Goal: Transaction & Acquisition: Purchase product/service

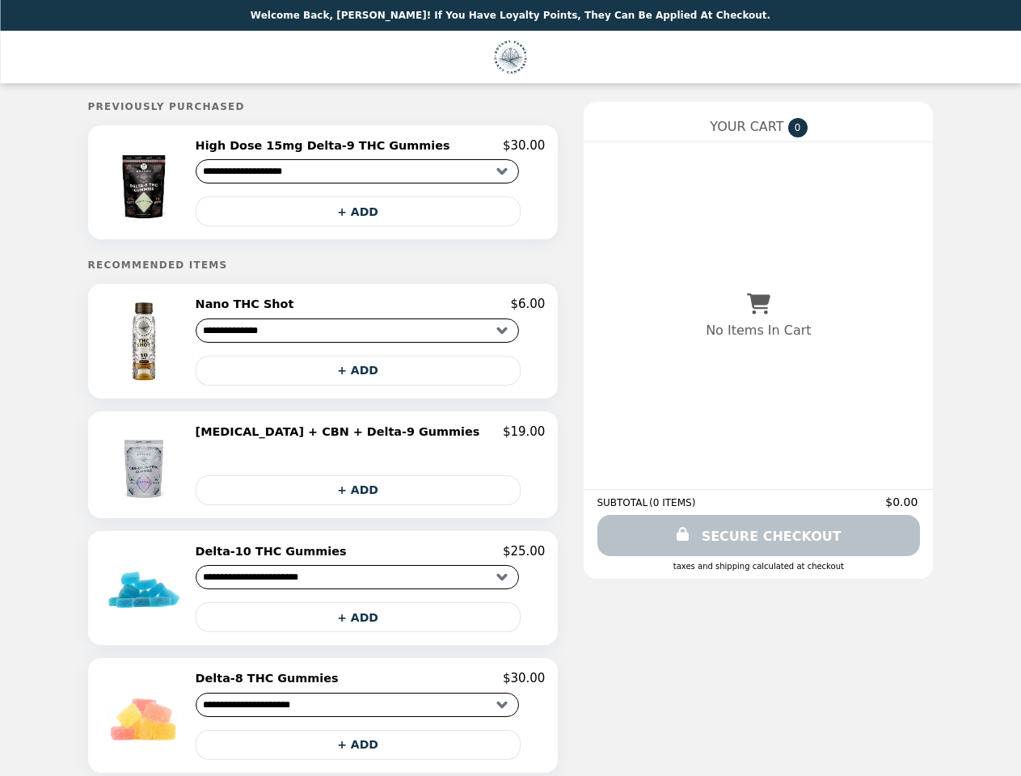
click at [179, 184] on img at bounding box center [145, 182] width 92 height 88
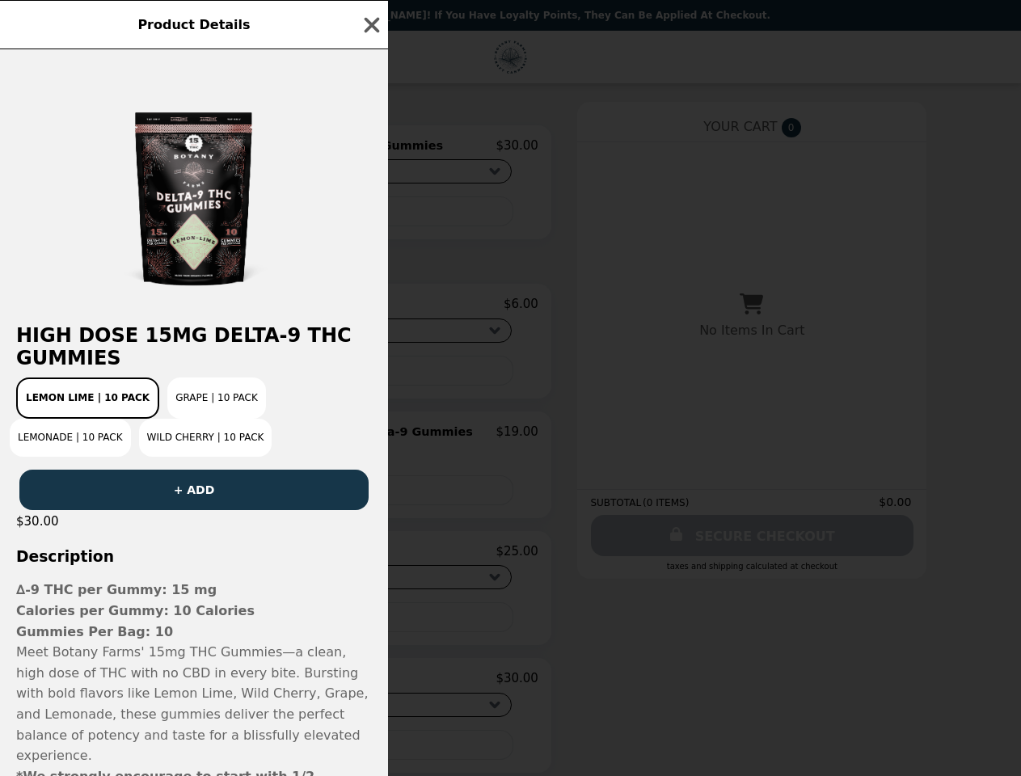
click at [370, 148] on div "Product Details High Dose 15mg Delta-9 THC Gummies Lemon Lime | 10 Pack Grape |…" at bounding box center [510, 388] width 1021 height 776
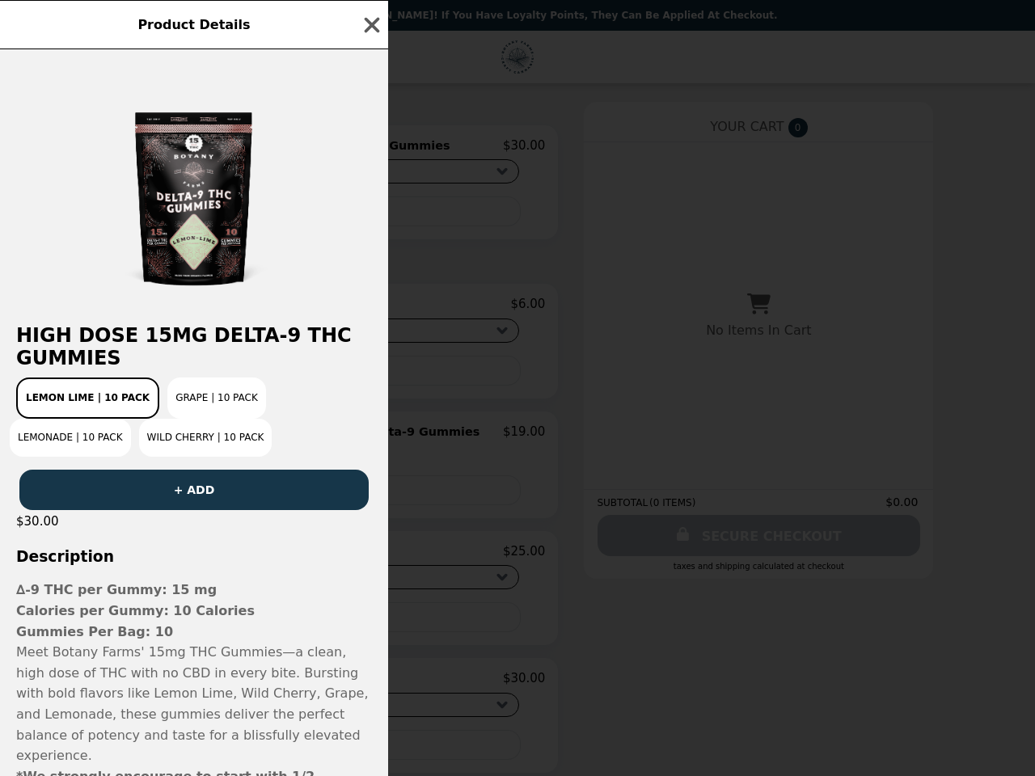
click at [370, 214] on div at bounding box center [194, 178] width 388 height 259
click at [179, 346] on h2 "High Dose 15mg Delta-9 THC Gummies" at bounding box center [194, 346] width 388 height 45
click at [370, 310] on div "Product Details High Dose 15mg Delta-9 THC Gummies Lemon Lime | 10 Pack Grape |…" at bounding box center [517, 388] width 1035 height 776
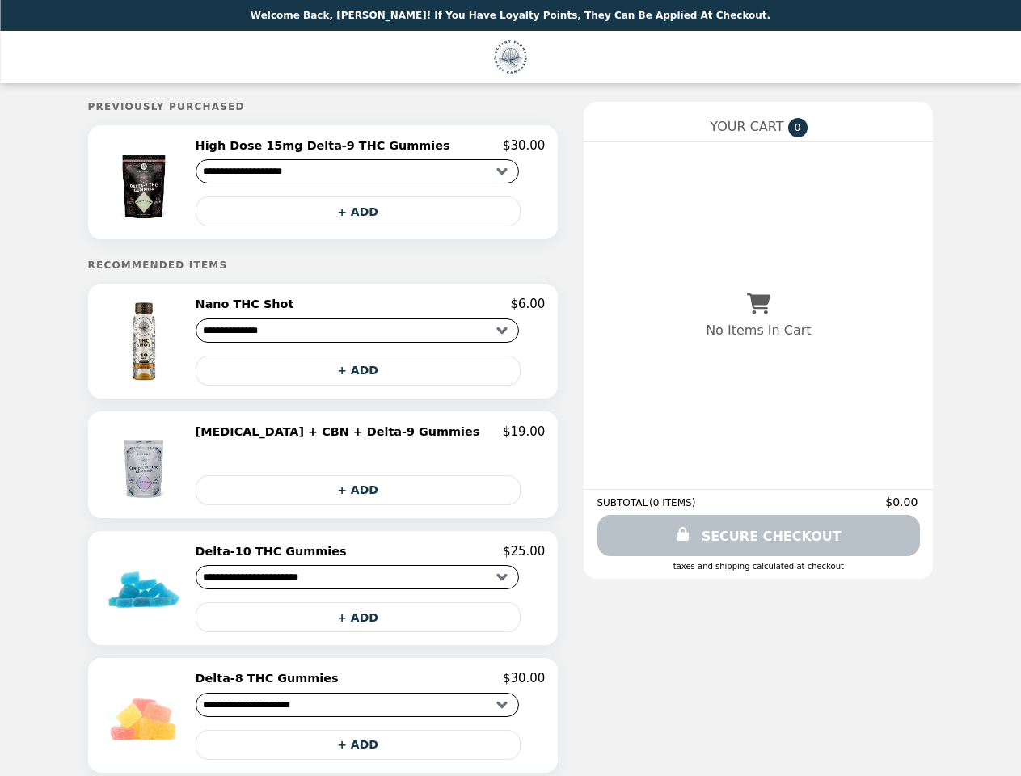
click at [370, 376] on button "+ ADD" at bounding box center [358, 371] width 325 height 30
click at [179, 471] on img at bounding box center [145, 464] width 85 height 81
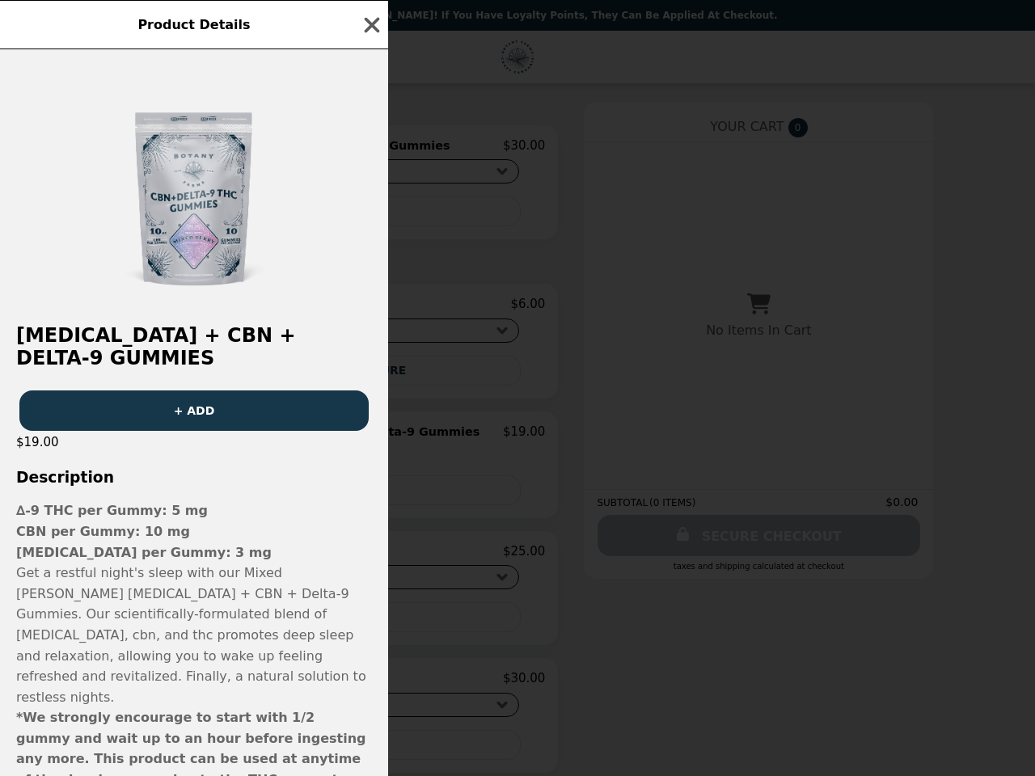
click at [370, 438] on div "Product Details [MEDICAL_DATA] + CBN + Delta-9 Gummies + ADD $19.00 Description…" at bounding box center [517, 388] width 1035 height 776
click at [370, 486] on h3 "Description" at bounding box center [194, 477] width 388 height 17
click at [179, 594] on div "Product Details [MEDICAL_DATA] + CBN + Delta-9 Gummies + ADD $19.00 Description…" at bounding box center [517, 388] width 1035 height 776
